Goal: Information Seeking & Learning: Learn about a topic

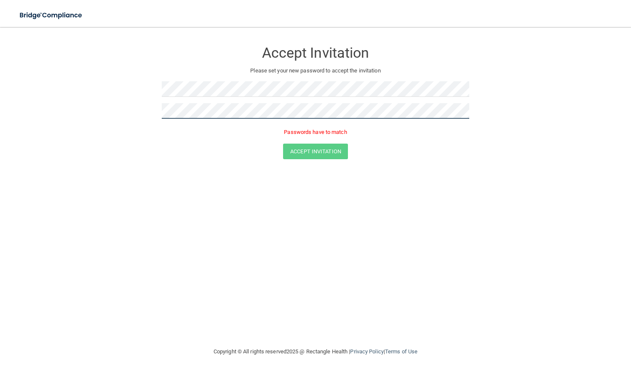
click at [283, 144] on button "Accept Invitation" at bounding box center [315, 152] width 65 height 16
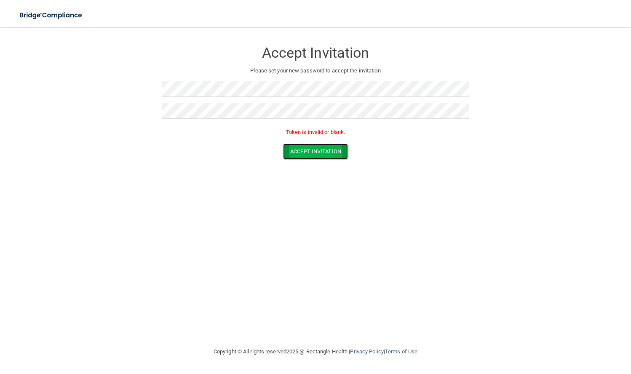
click at [319, 148] on button "Accept Invitation" at bounding box center [315, 152] width 65 height 16
click at [293, 152] on button "Accept Invitation" at bounding box center [315, 152] width 65 height 16
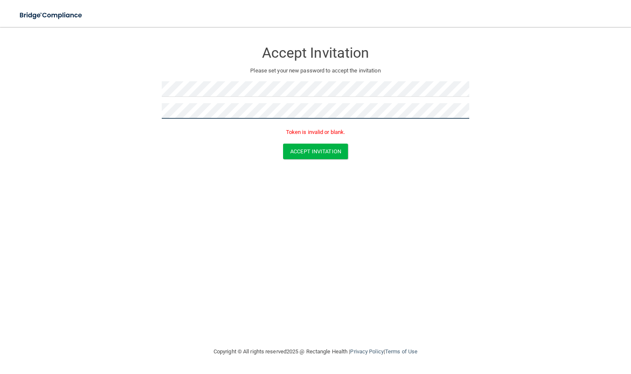
click at [135, 119] on form "Accept Invitation Please set your new password to accept the invitation Token i…" at bounding box center [316, 102] width 598 height 134
click at [283, 158] on button "Accept Invitation" at bounding box center [315, 166] width 65 height 16
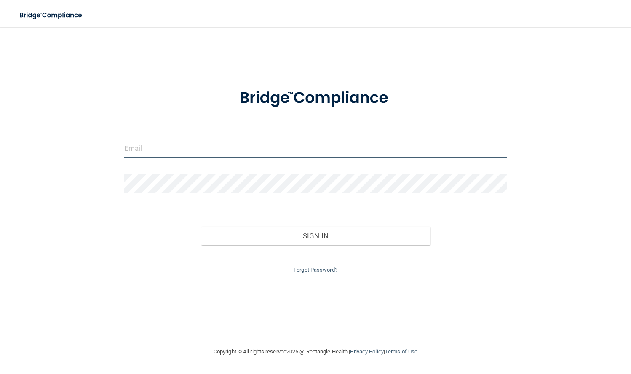
click at [199, 150] on input "email" at bounding box center [315, 148] width 383 height 19
type input "ejohnson427@gmail.com"
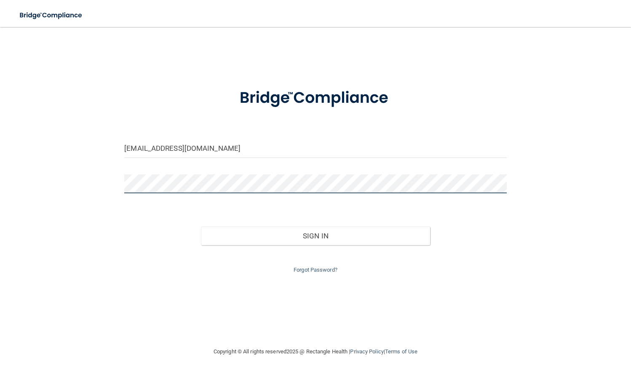
click at [201, 227] on button "Sign In" at bounding box center [316, 236] width 230 height 19
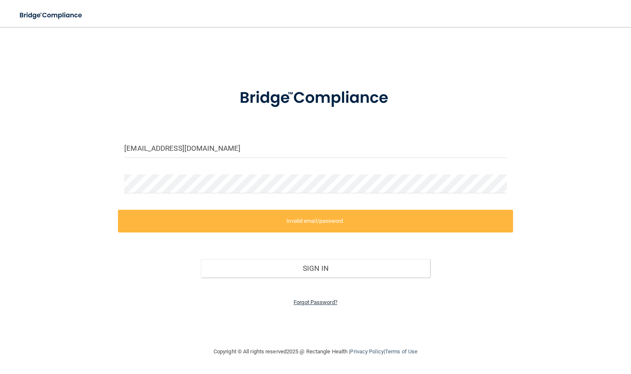
click at [316, 304] on link "Forgot Password?" at bounding box center [316, 302] width 44 height 6
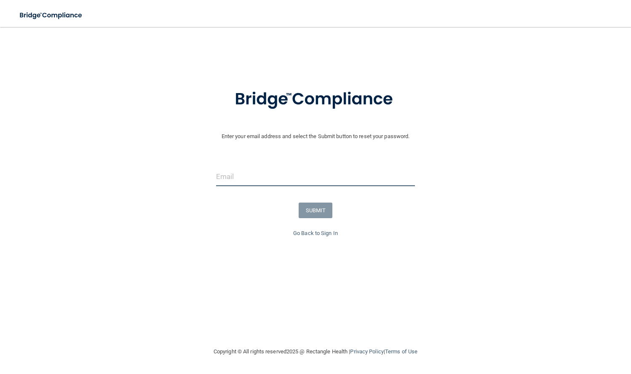
click at [292, 180] on input "email" at bounding box center [315, 176] width 199 height 19
click at [280, 179] on input "ejohnson427@gmailcom" at bounding box center [315, 176] width 199 height 19
click at [282, 181] on input "ejohnson427@gmailcom" at bounding box center [315, 176] width 199 height 19
type input "ejohnson427@gmail.com"
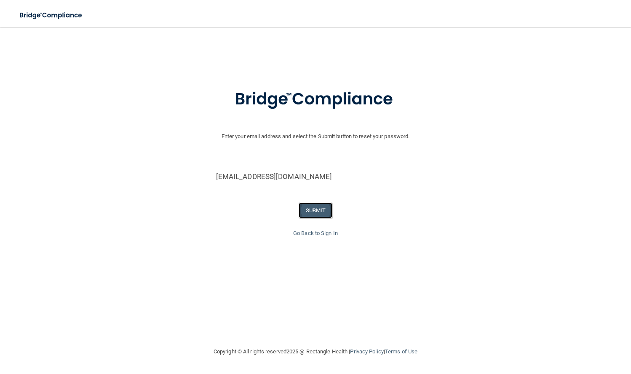
click at [329, 213] on button "SUBMIT" at bounding box center [316, 211] width 34 height 16
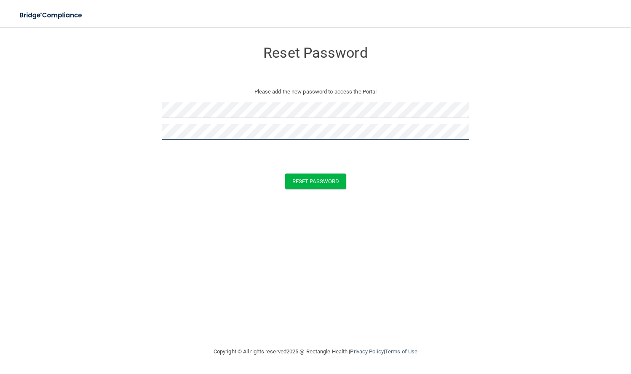
click at [285, 174] on button "Reset Password" at bounding box center [315, 182] width 61 height 16
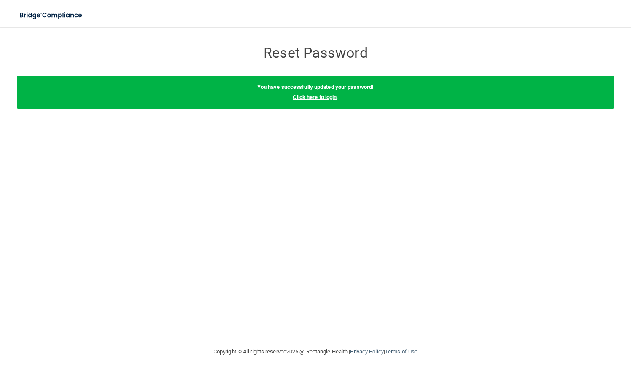
click at [332, 99] on link "Click here to login" at bounding box center [315, 97] width 44 height 6
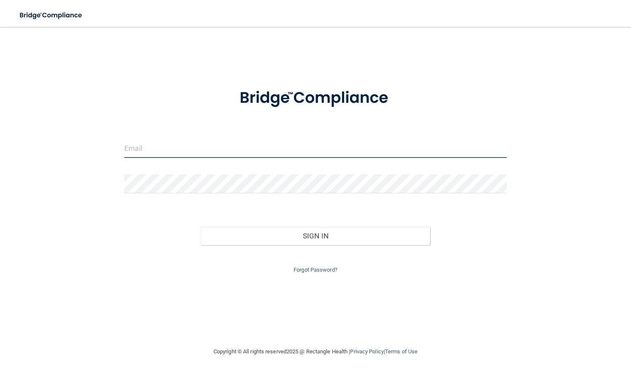
click at [204, 154] on input "email" at bounding box center [315, 148] width 383 height 19
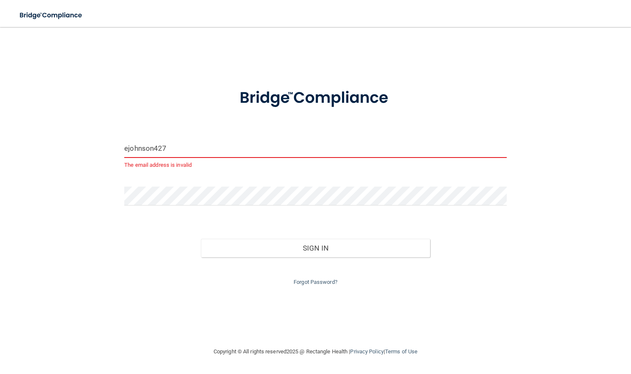
click at [204, 153] on input "ejohnson427" at bounding box center [315, 148] width 383 height 19
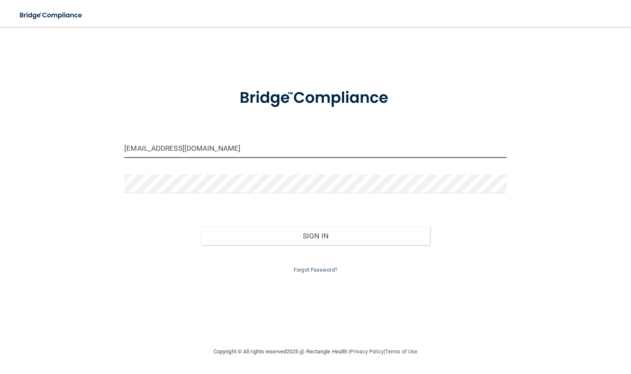
type input "[EMAIL_ADDRESS][DOMAIN_NAME]"
click at [201, 227] on button "Sign In" at bounding box center [316, 236] width 230 height 19
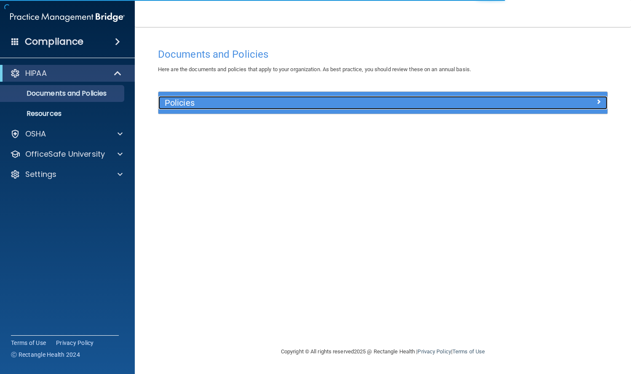
click at [246, 105] on h5 "Policies" at bounding box center [327, 102] width 325 height 9
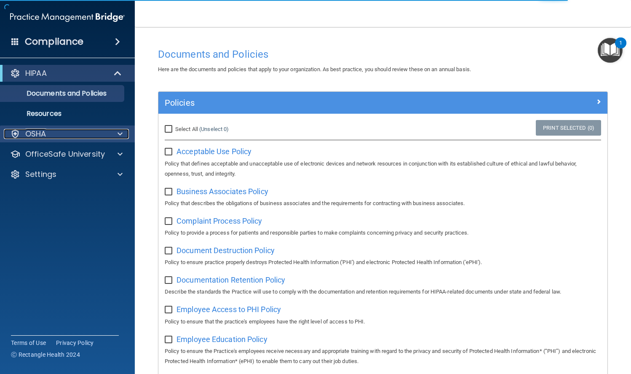
click at [96, 133] on div "OSHA" at bounding box center [56, 134] width 105 height 10
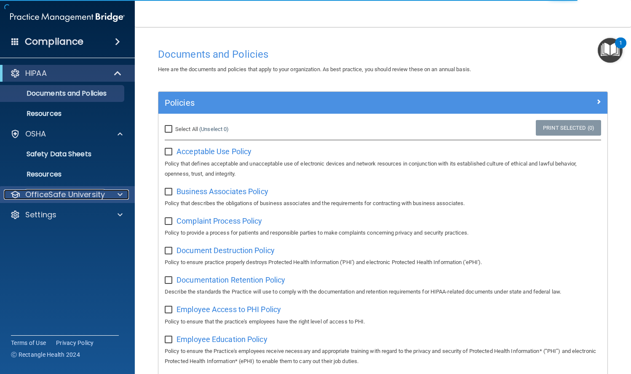
click at [90, 194] on p "OfficeSafe University" at bounding box center [65, 195] width 80 height 10
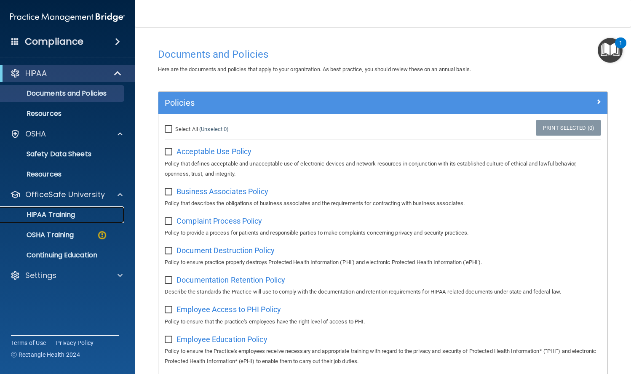
click at [72, 219] on p "HIPAA Training" at bounding box center [40, 215] width 70 height 8
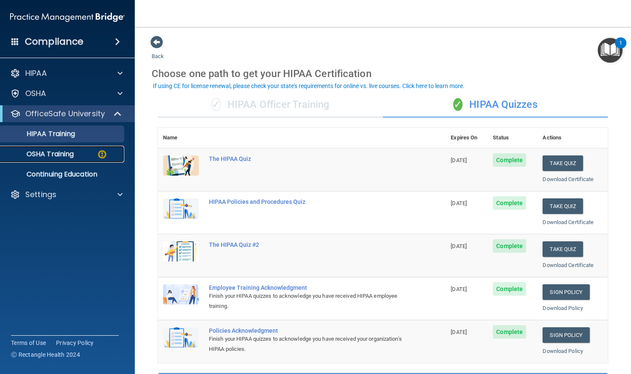
drag, startPoint x: 43, startPoint y: 154, endPoint x: 51, endPoint y: 154, distance: 8.4
click at [44, 155] on p "OSHA Training" at bounding box center [39, 154] width 68 height 8
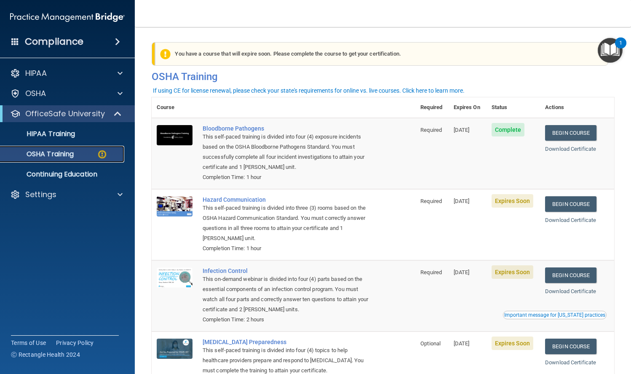
scroll to position [42, 0]
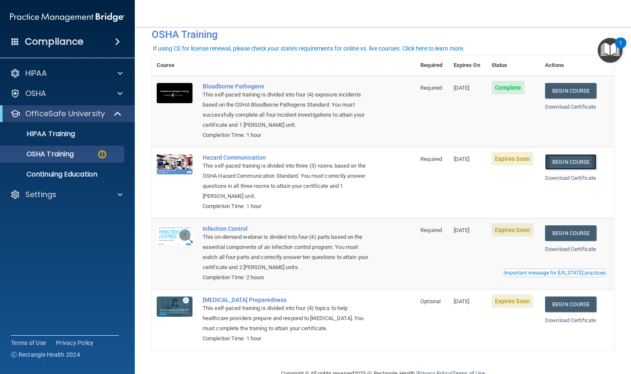
click at [561, 163] on link "Begin Course" at bounding box center [570, 162] width 51 height 16
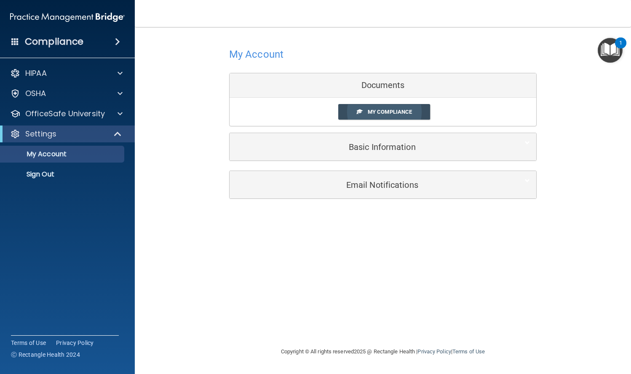
click at [377, 113] on span "My Compliance" at bounding box center [390, 112] width 44 height 6
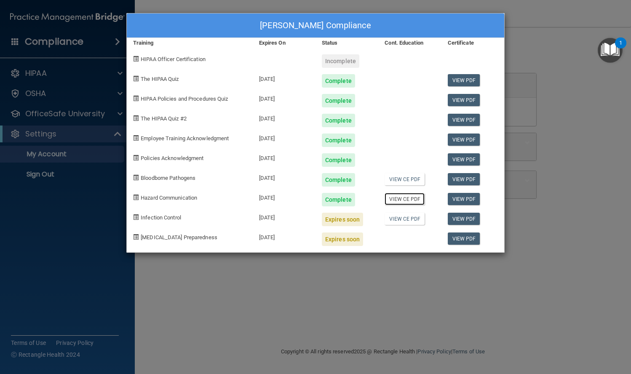
click at [411, 198] on link "View CE PDF" at bounding box center [405, 199] width 40 height 12
click at [534, 45] on div "Erik Johnson's Compliance Training Expires On Status Cont. Education Certificat…" at bounding box center [315, 187] width 631 height 374
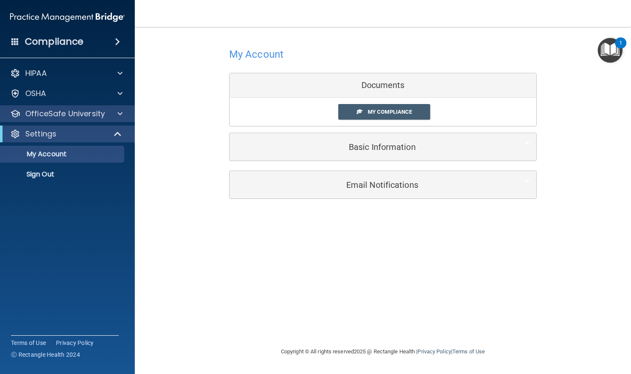
click at [112, 119] on div "OfficeSafe University" at bounding box center [67, 113] width 135 height 17
click at [120, 110] on span at bounding box center [120, 114] width 5 height 10
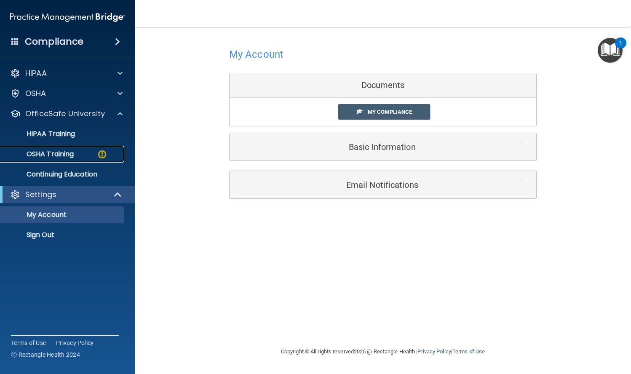
click at [82, 157] on div "OSHA Training" at bounding box center [62, 154] width 115 height 8
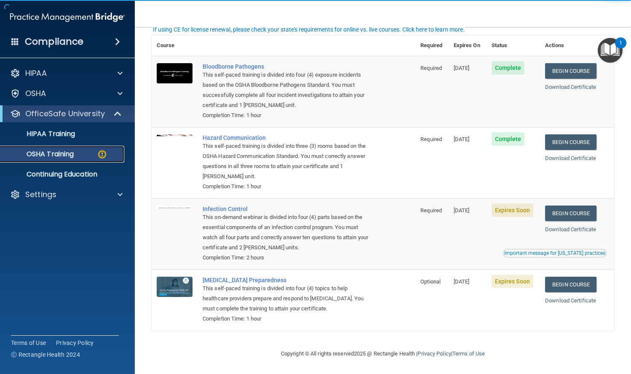
scroll to position [64, 0]
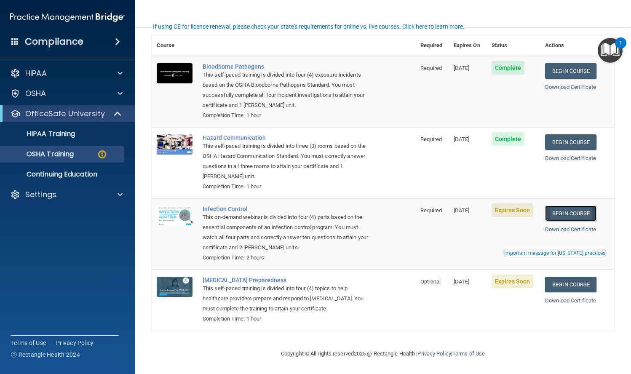
click at [569, 214] on link "Begin Course" at bounding box center [570, 214] width 51 height 16
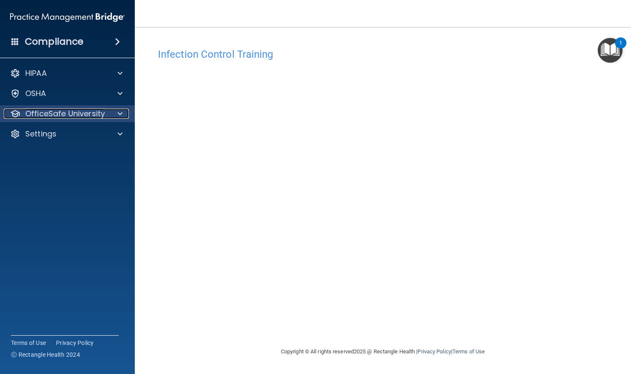
click at [85, 113] on p "OfficeSafe University" at bounding box center [65, 114] width 80 height 10
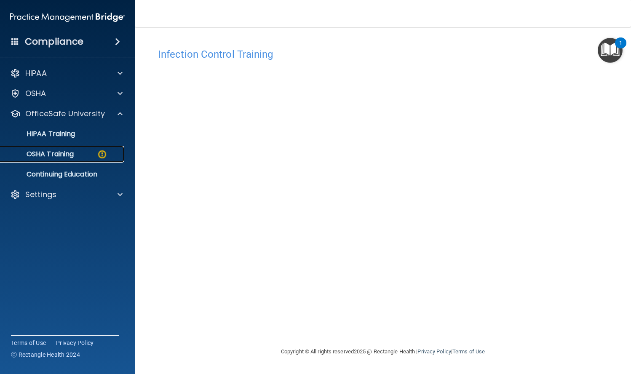
click at [84, 161] on link "OSHA Training" at bounding box center [58, 154] width 133 height 17
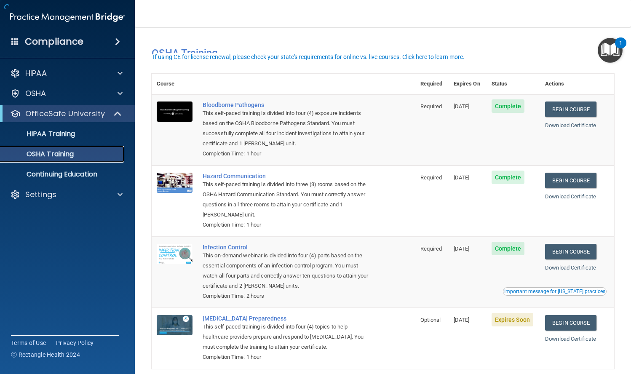
scroll to position [40, 0]
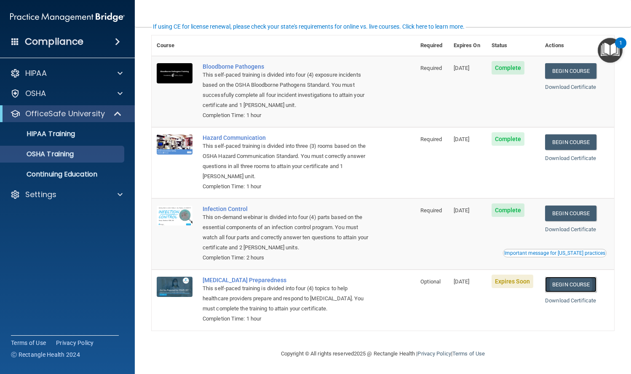
click at [571, 284] on link "Begin Course" at bounding box center [570, 285] width 51 height 16
click at [67, 170] on p "Continuing Education" at bounding box center [62, 174] width 115 height 8
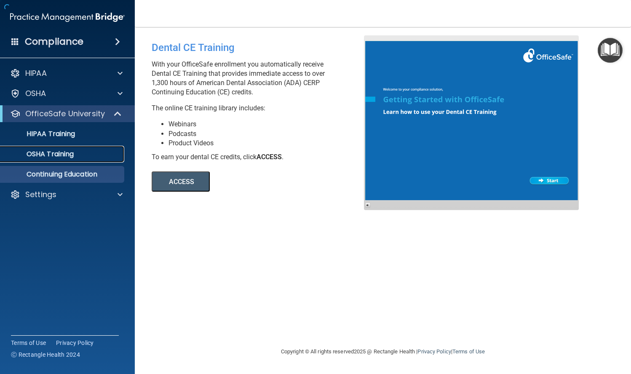
click at [60, 156] on p "OSHA Training" at bounding box center [39, 154] width 68 height 8
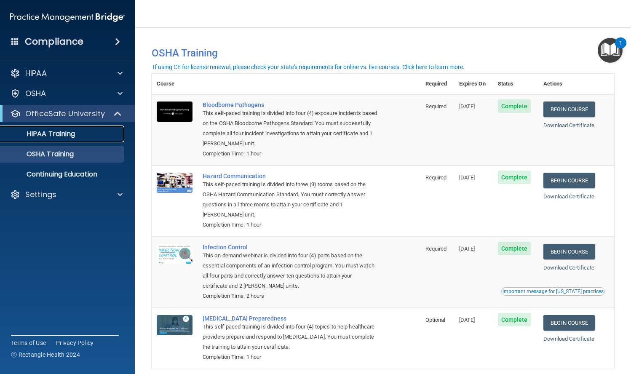
click at [66, 135] on p "HIPAA Training" at bounding box center [40, 134] width 70 height 8
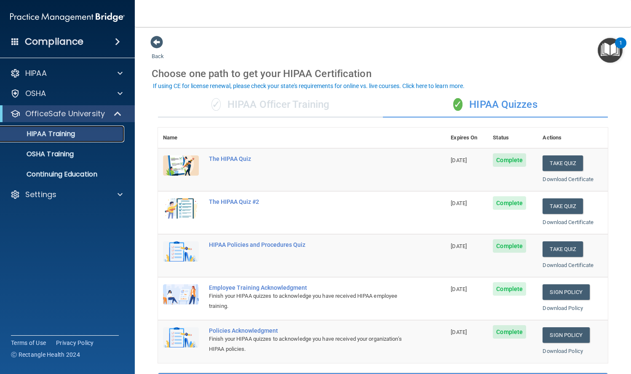
click at [56, 134] on p "HIPAA Training" at bounding box center [40, 134] width 70 height 8
click at [80, 159] on link "OSHA Training" at bounding box center [58, 154] width 133 height 17
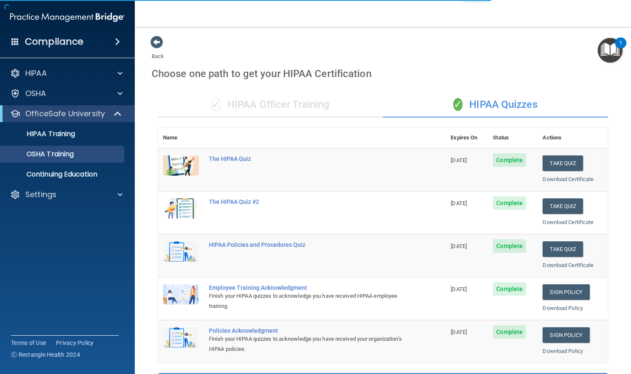
click at [303, 110] on div "✓ HIPAA Officer Training" at bounding box center [270, 104] width 225 height 25
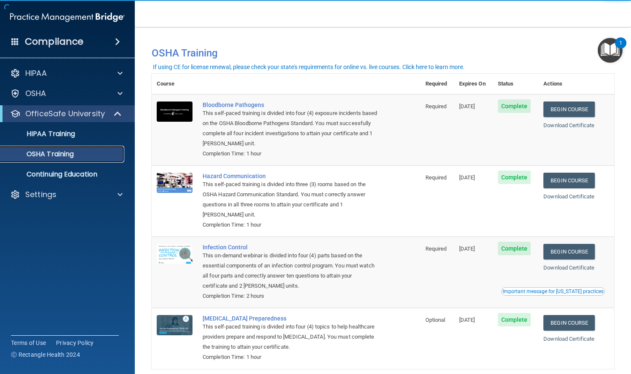
click at [73, 150] on p "OSHA Training" at bounding box center [39, 154] width 68 height 8
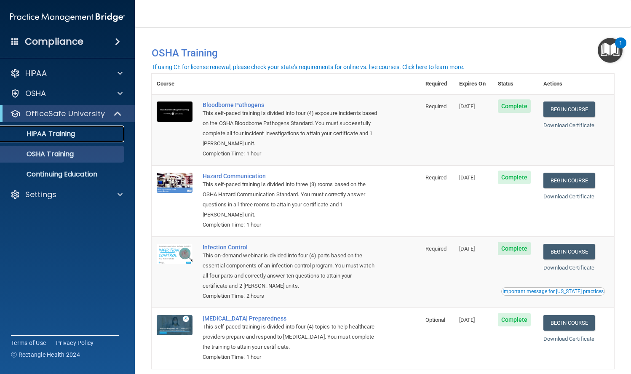
click at [49, 136] on p "HIPAA Training" at bounding box center [40, 134] width 70 height 8
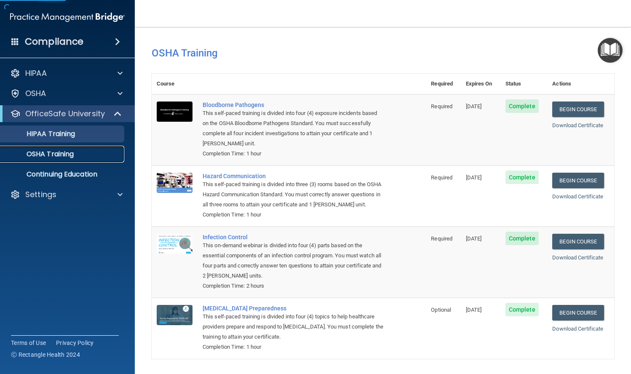
click at [56, 153] on p "OSHA Training" at bounding box center [39, 154] width 68 height 8
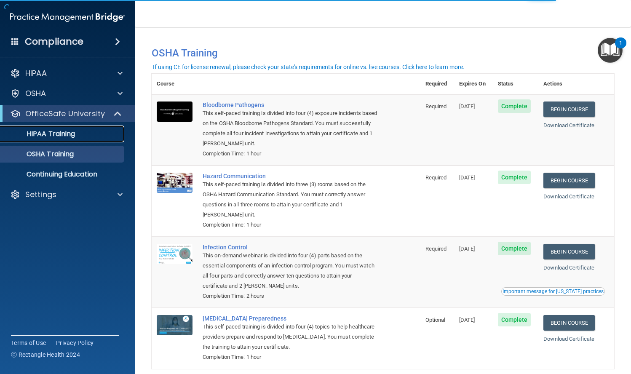
drag, startPoint x: 66, startPoint y: 139, endPoint x: 100, endPoint y: 134, distance: 34.1
click at [67, 140] on link "HIPAA Training" at bounding box center [58, 134] width 133 height 17
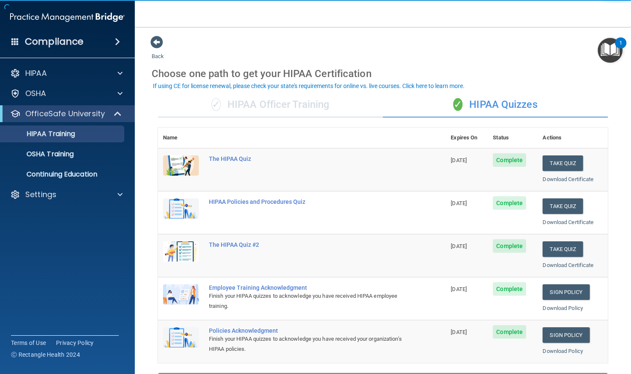
click at [605, 45] on img "Open Resource Center, 1 new notification" at bounding box center [610, 50] width 25 height 25
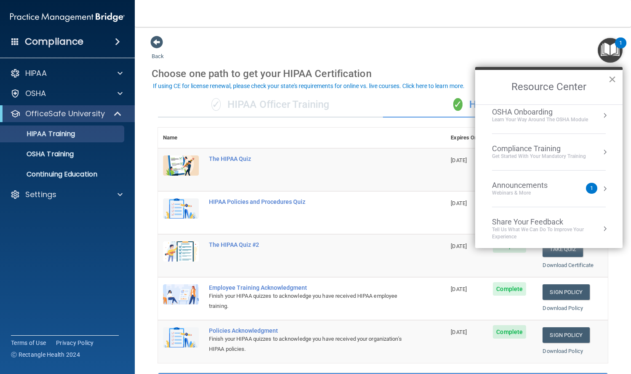
scroll to position [47, 0]
click at [615, 82] on button "×" at bounding box center [613, 78] width 8 height 13
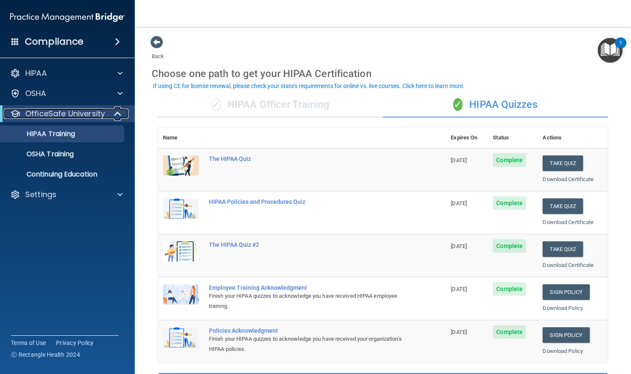
click at [110, 118] on div at bounding box center [118, 114] width 21 height 10
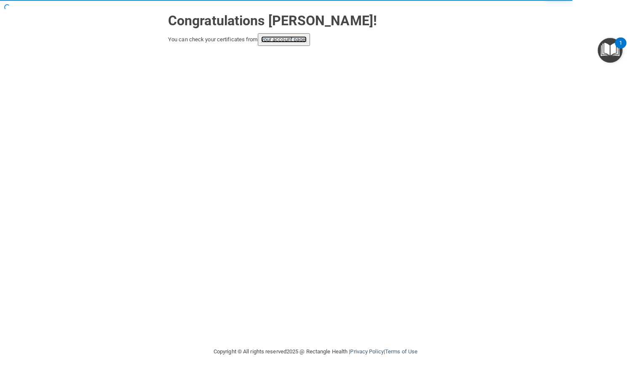
click at [286, 41] on link "your account page!" at bounding box center [284, 39] width 46 height 6
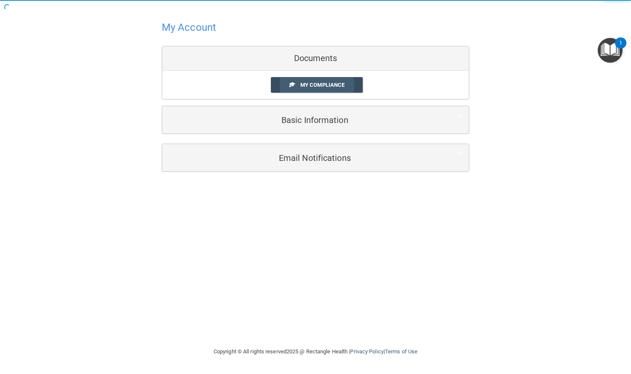
click at [333, 83] on span "My Compliance" at bounding box center [323, 85] width 44 height 6
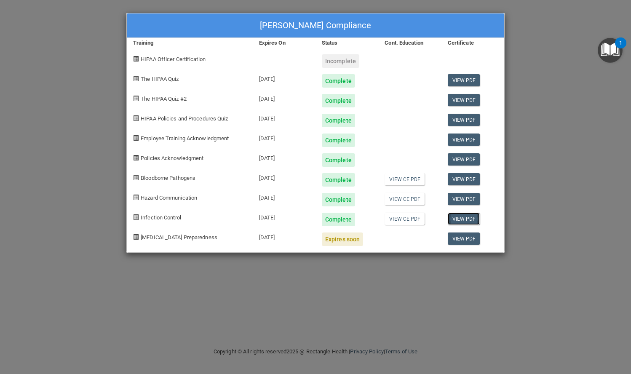
click at [470, 221] on link "View PDF" at bounding box center [464, 219] width 32 height 12
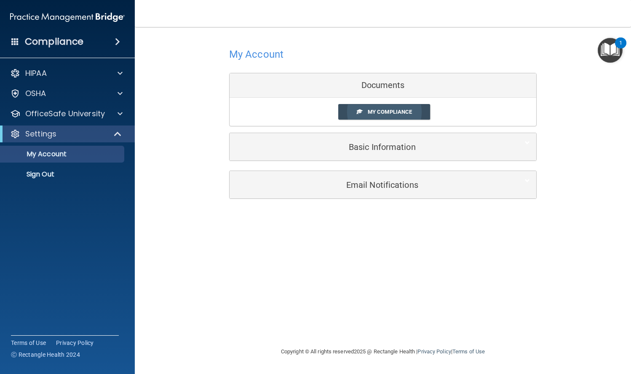
click at [393, 113] on span "My Compliance" at bounding box center [390, 112] width 44 height 6
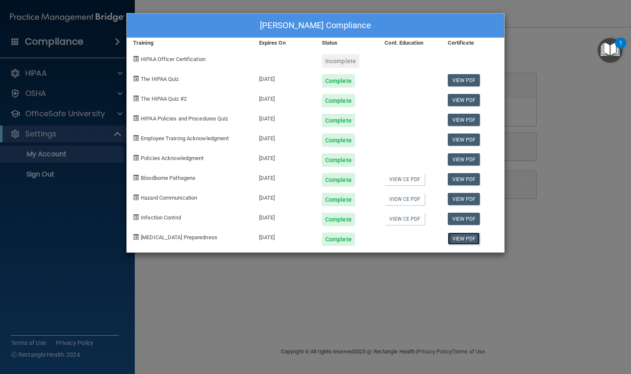
click at [464, 242] on link "View PDF" at bounding box center [464, 239] width 32 height 12
